Goal: Task Accomplishment & Management: Manage account settings

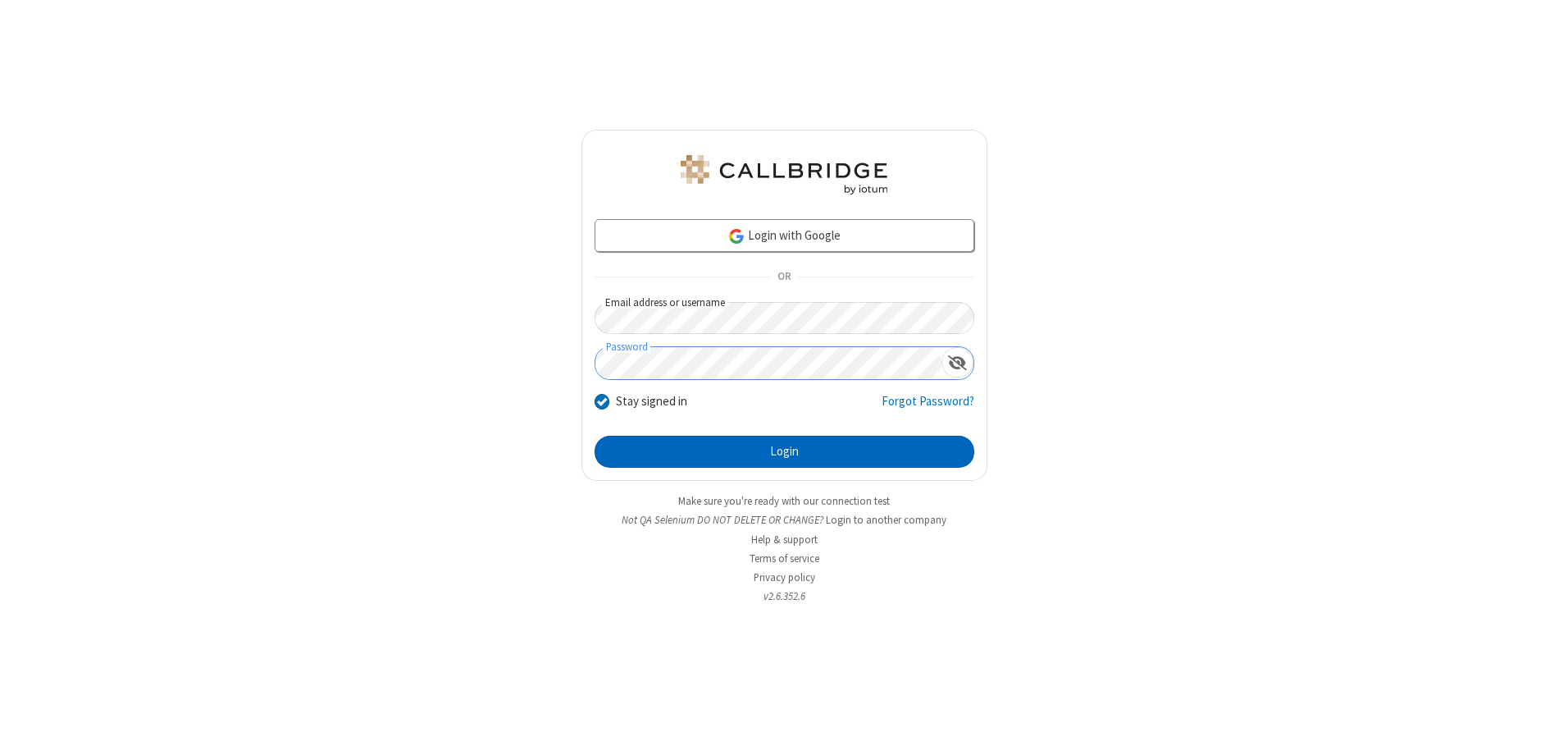
click at [784, 451] on button "Login" at bounding box center [784, 452] width 379 height 33
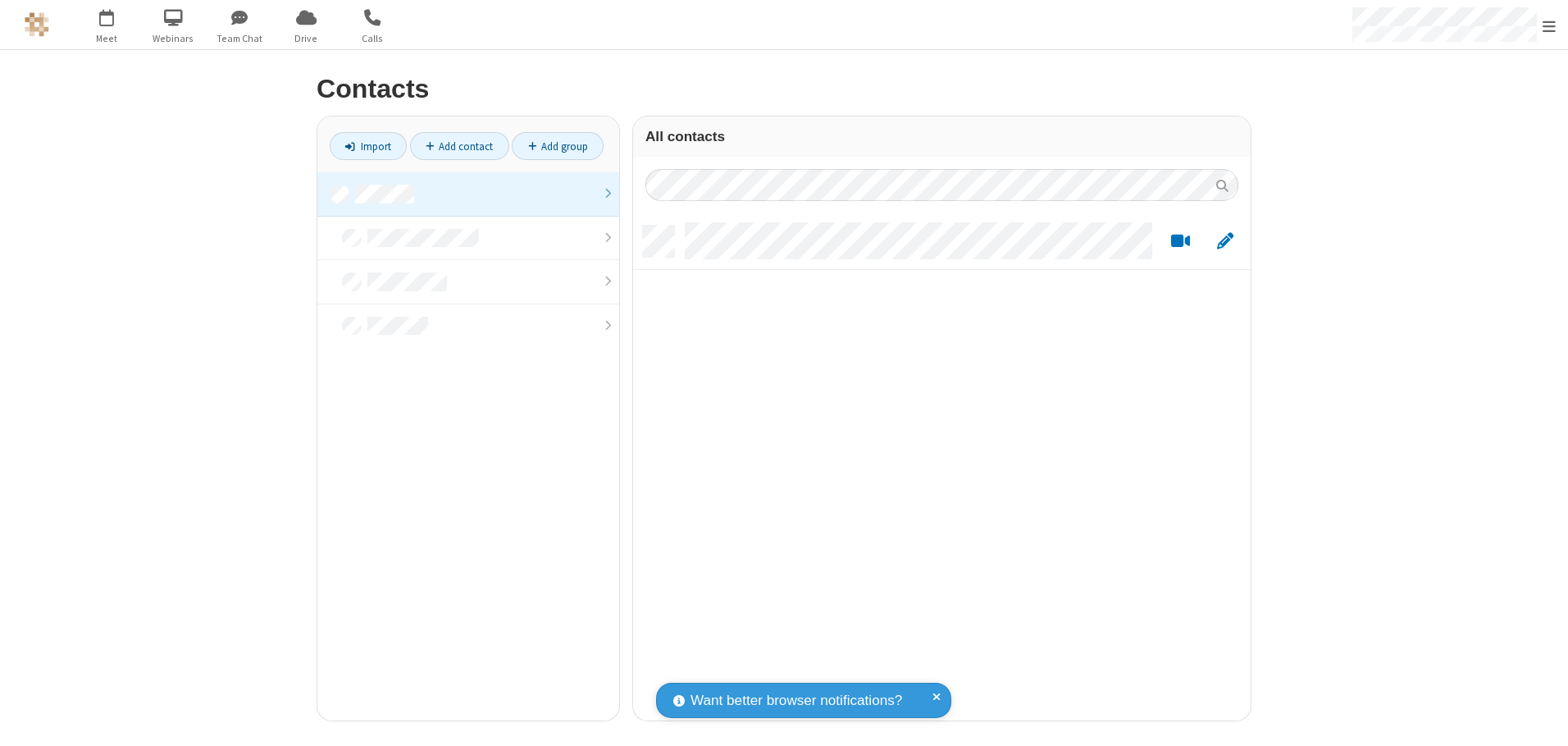
scroll to position [495, 605]
click at [469, 194] on link at bounding box center [468, 194] width 301 height 44
click at [459, 146] on link "Add contact" at bounding box center [460, 147] width 100 height 28
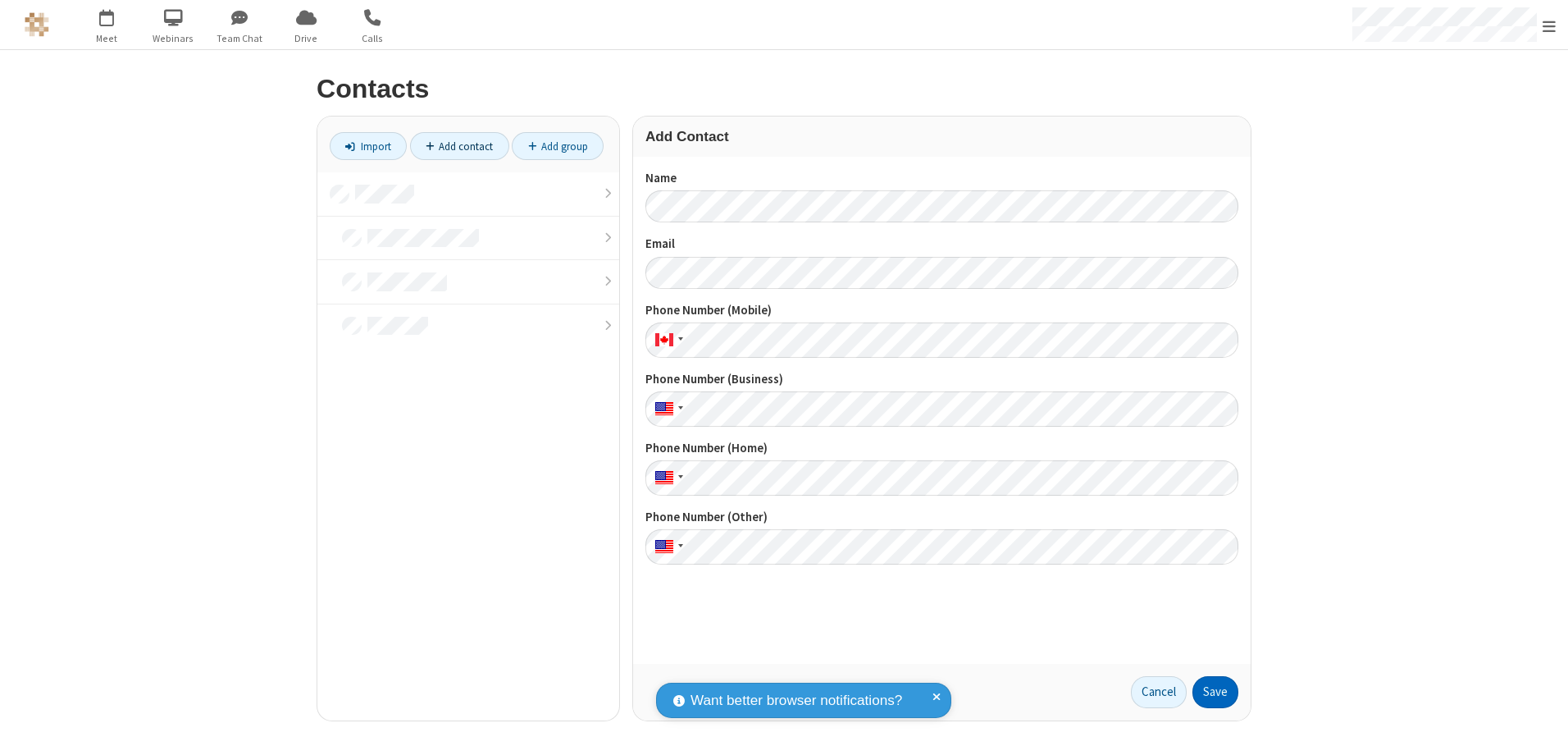
click at [1215, 692] on button "Save" at bounding box center [1215, 692] width 46 height 33
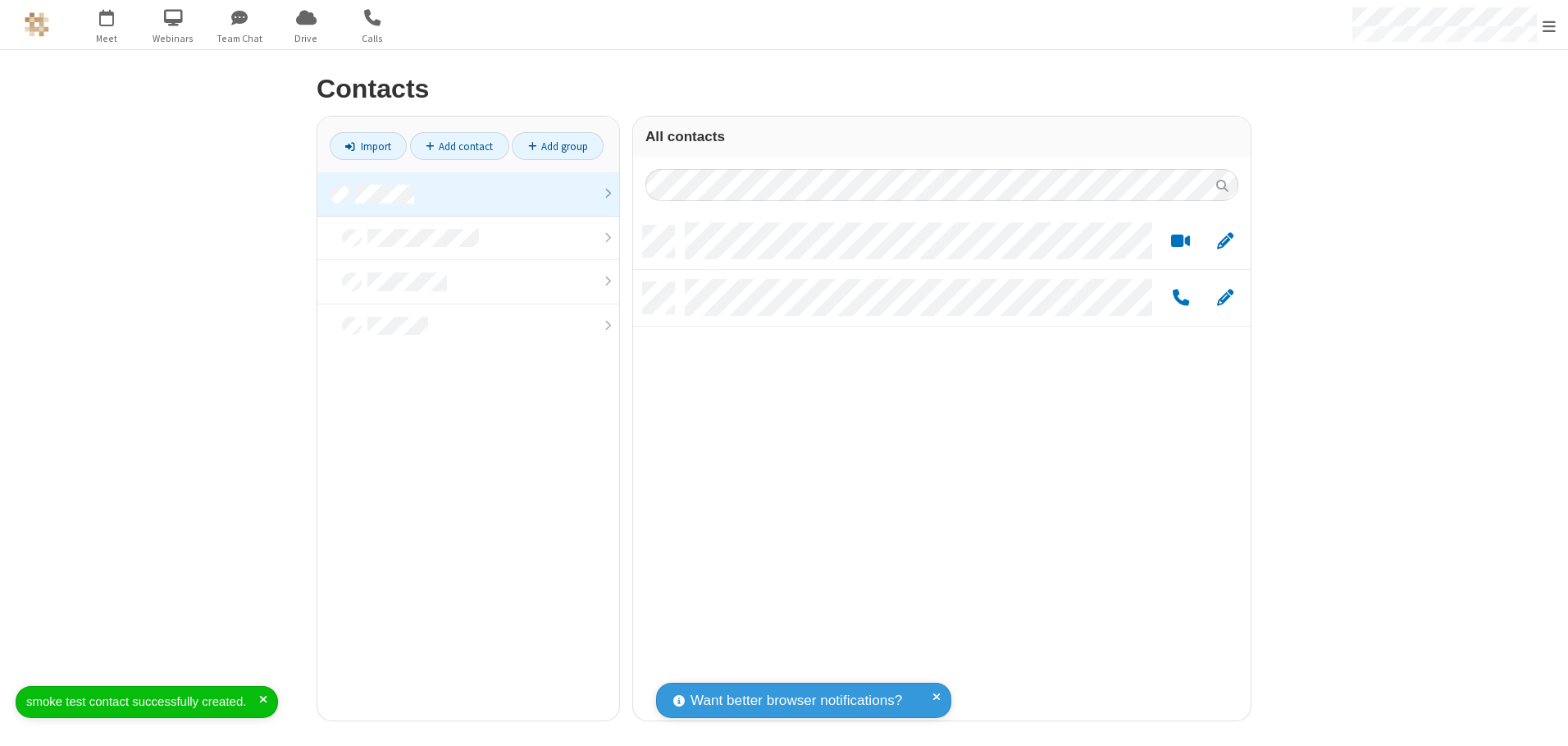
scroll to position [495, 605]
click at [459, 146] on link "Add contact" at bounding box center [460, 147] width 100 height 28
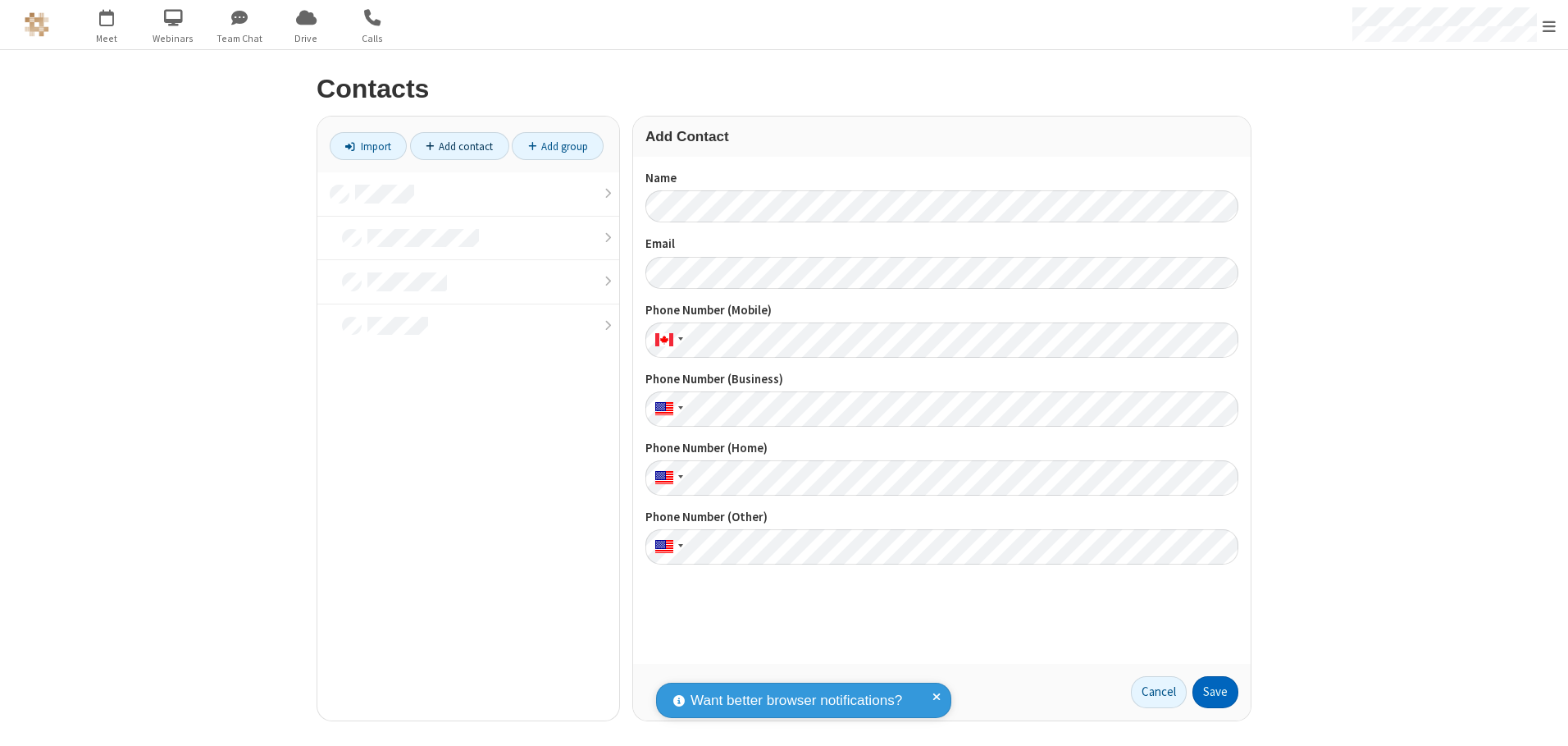
click at [1215, 692] on button "Save" at bounding box center [1215, 692] width 46 height 33
